Goal: Task Accomplishment & Management: Complete application form

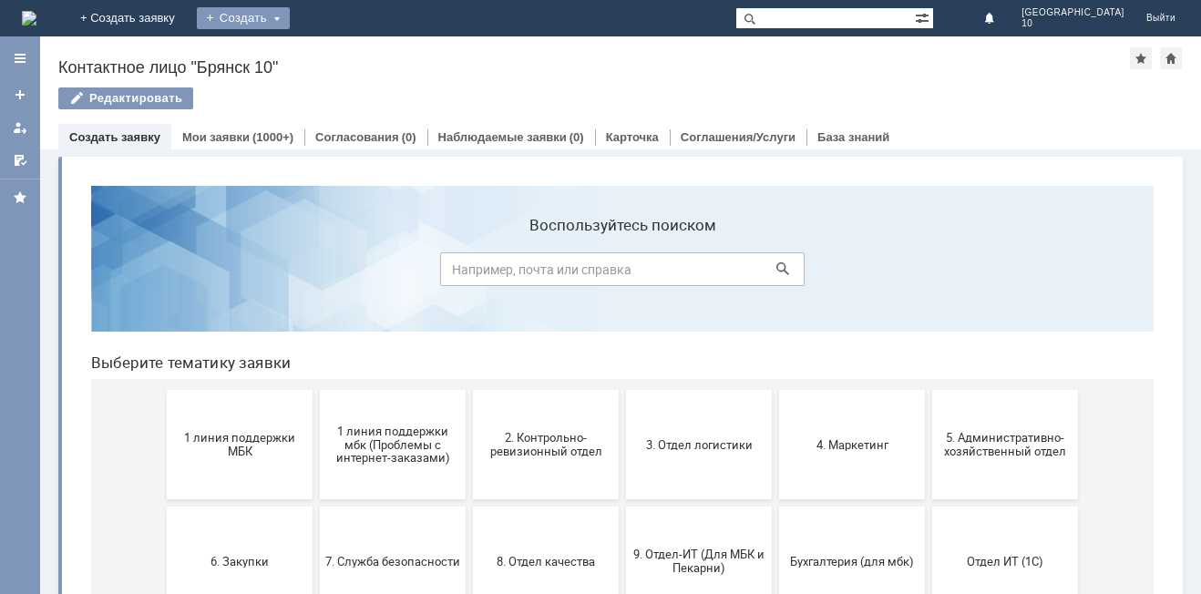
click at [290, 19] on div "Создать" at bounding box center [243, 18] width 93 height 22
click at [339, 54] on link "Заявка" at bounding box center [270, 55] width 139 height 22
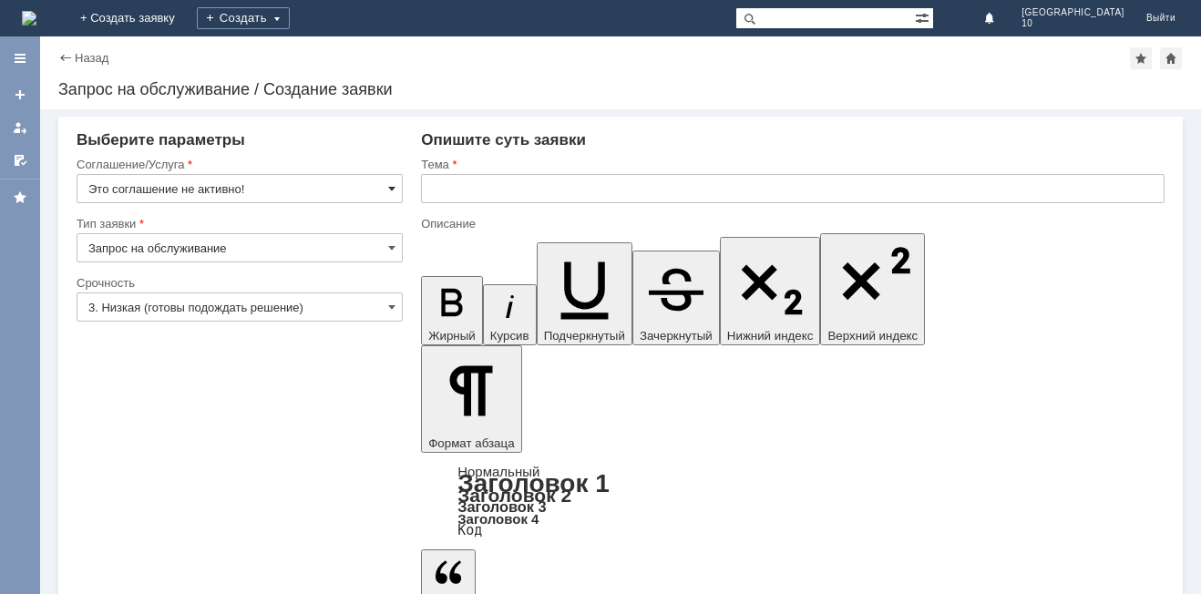
click at [395, 188] on span at bounding box center [391, 188] width 7 height 15
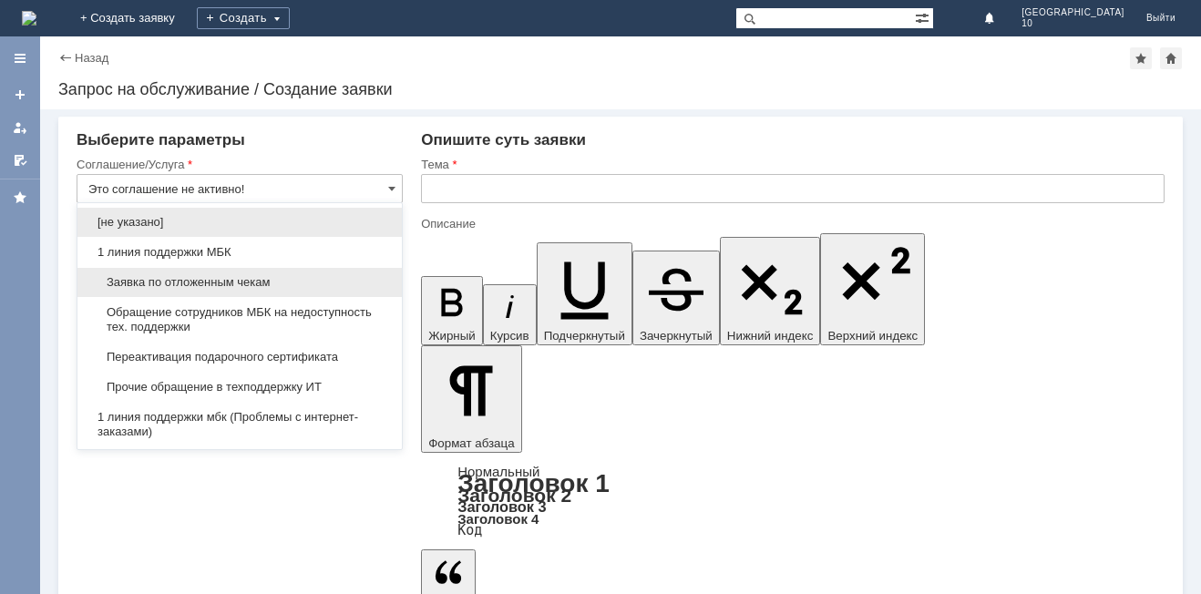
click at [252, 279] on span "Заявка по отложенным чекам" at bounding box center [239, 282] width 303 height 15
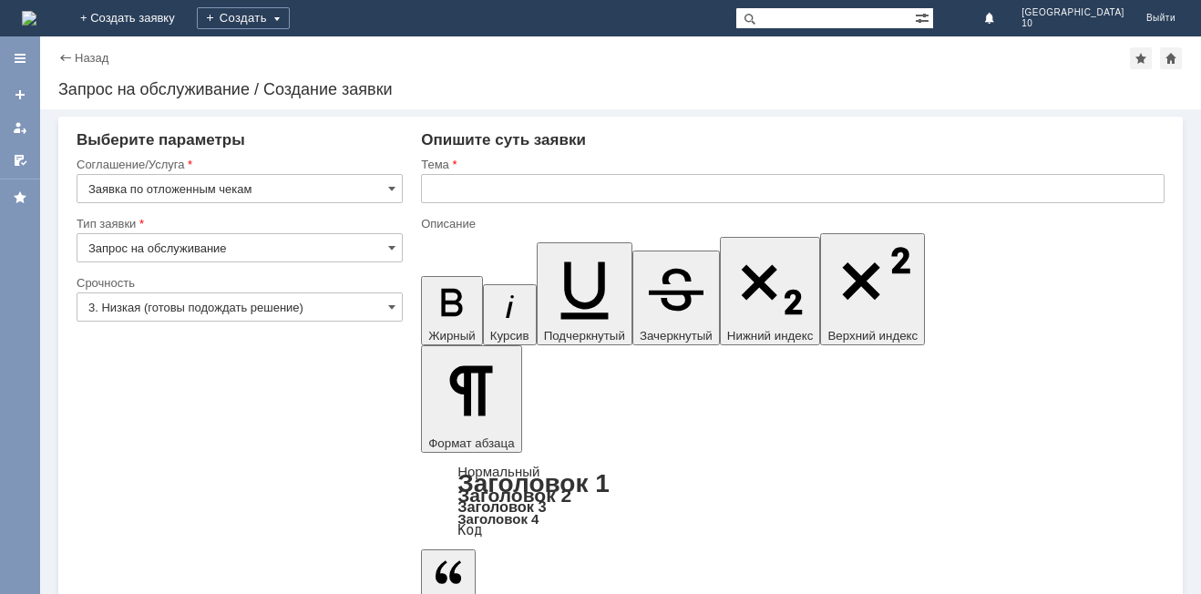
type input "Заявка по отложенным чекам"
click at [393, 306] on span at bounding box center [391, 307] width 7 height 15
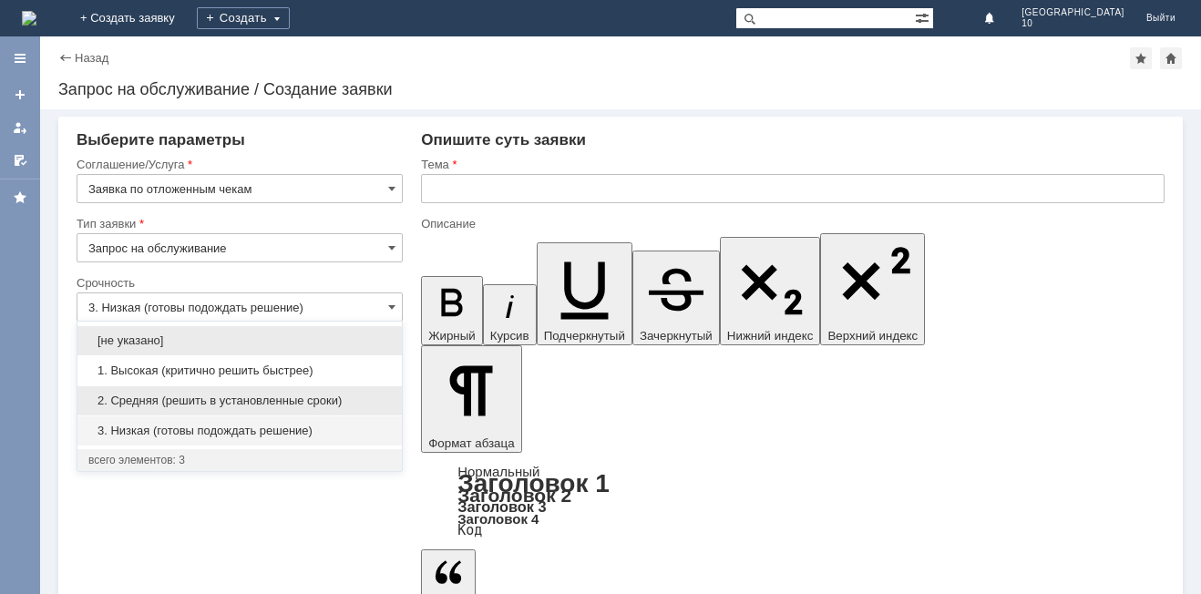
click at [241, 391] on div "2. Средняя (решить в установленные сроки)" at bounding box center [239, 400] width 324 height 29
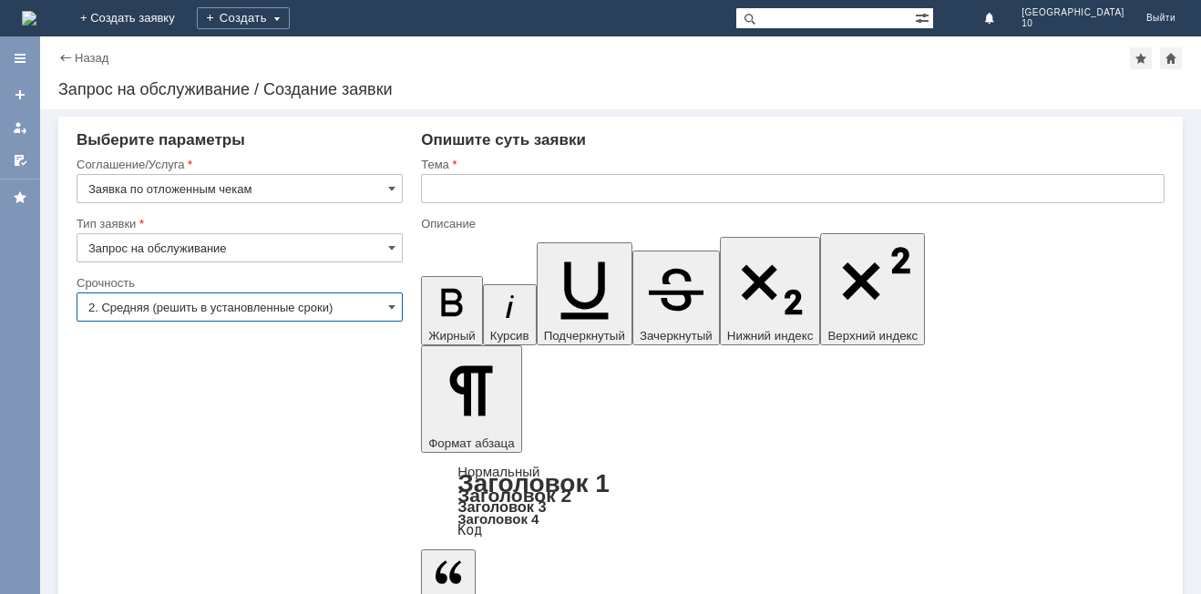
type input "2. Средняя (решить в установленные сроки)"
click at [464, 198] on input "text" at bounding box center [793, 188] width 744 height 29
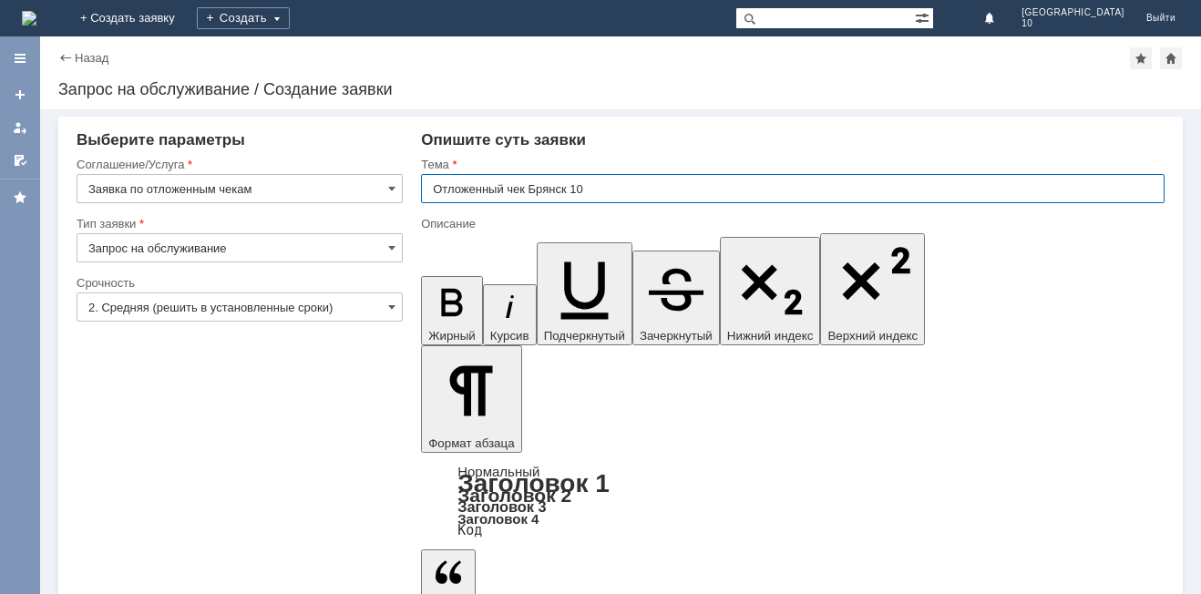
type input "Отложенный чек Брянск 10"
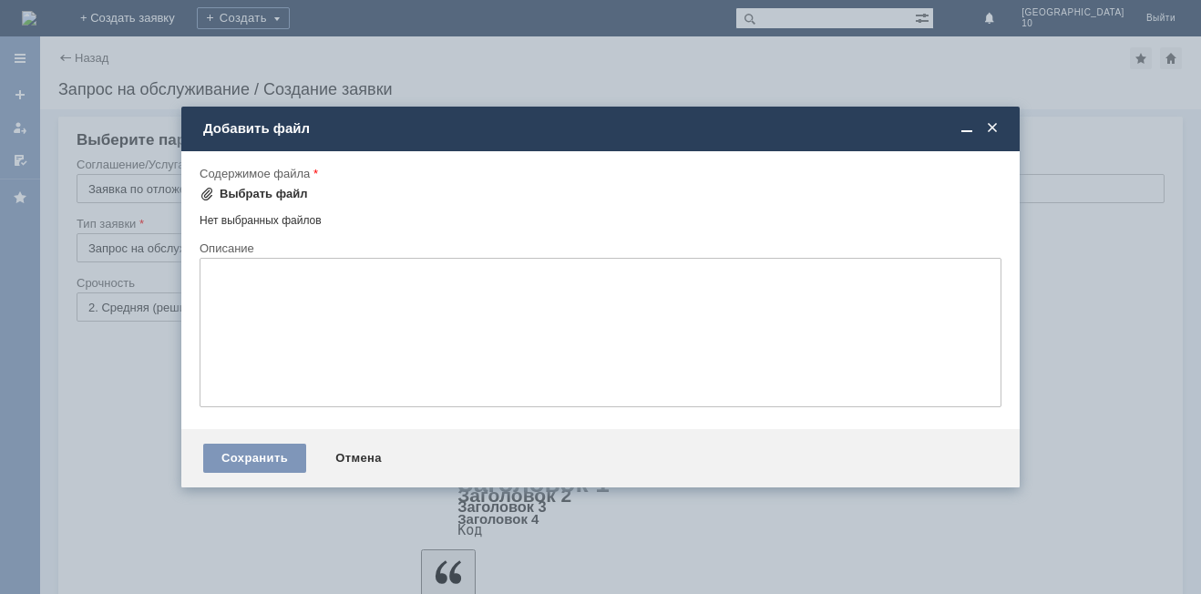
click at [245, 194] on div "Выбрать файл" at bounding box center [264, 194] width 88 height 15
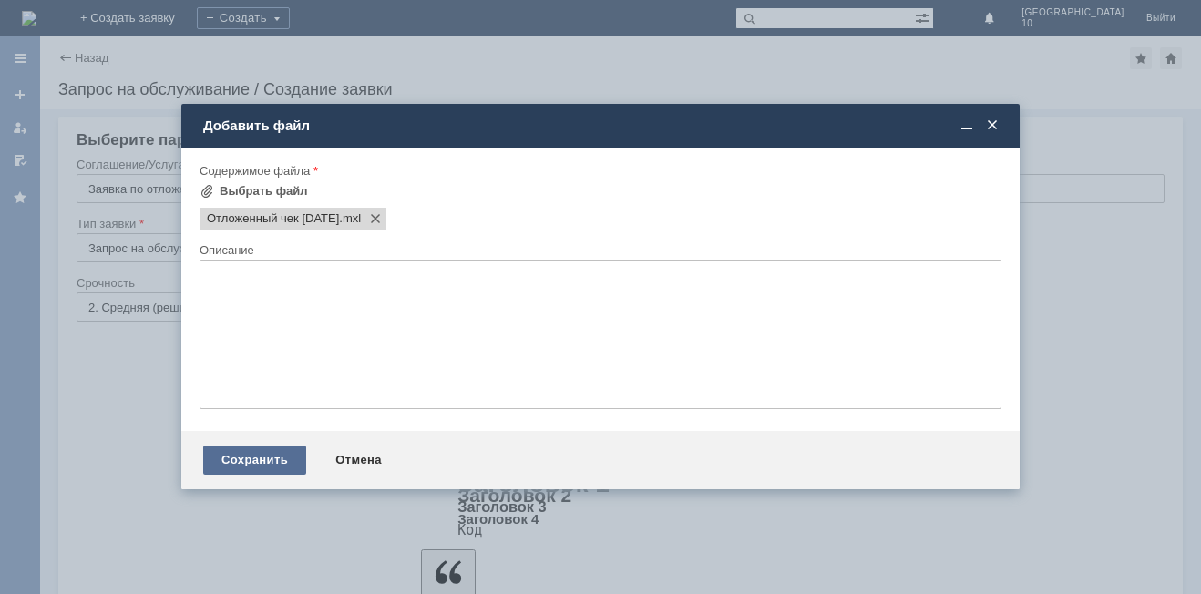
click at [265, 460] on div "Сохранить" at bounding box center [254, 460] width 103 height 29
